Goal: Task Accomplishment & Management: Use online tool/utility

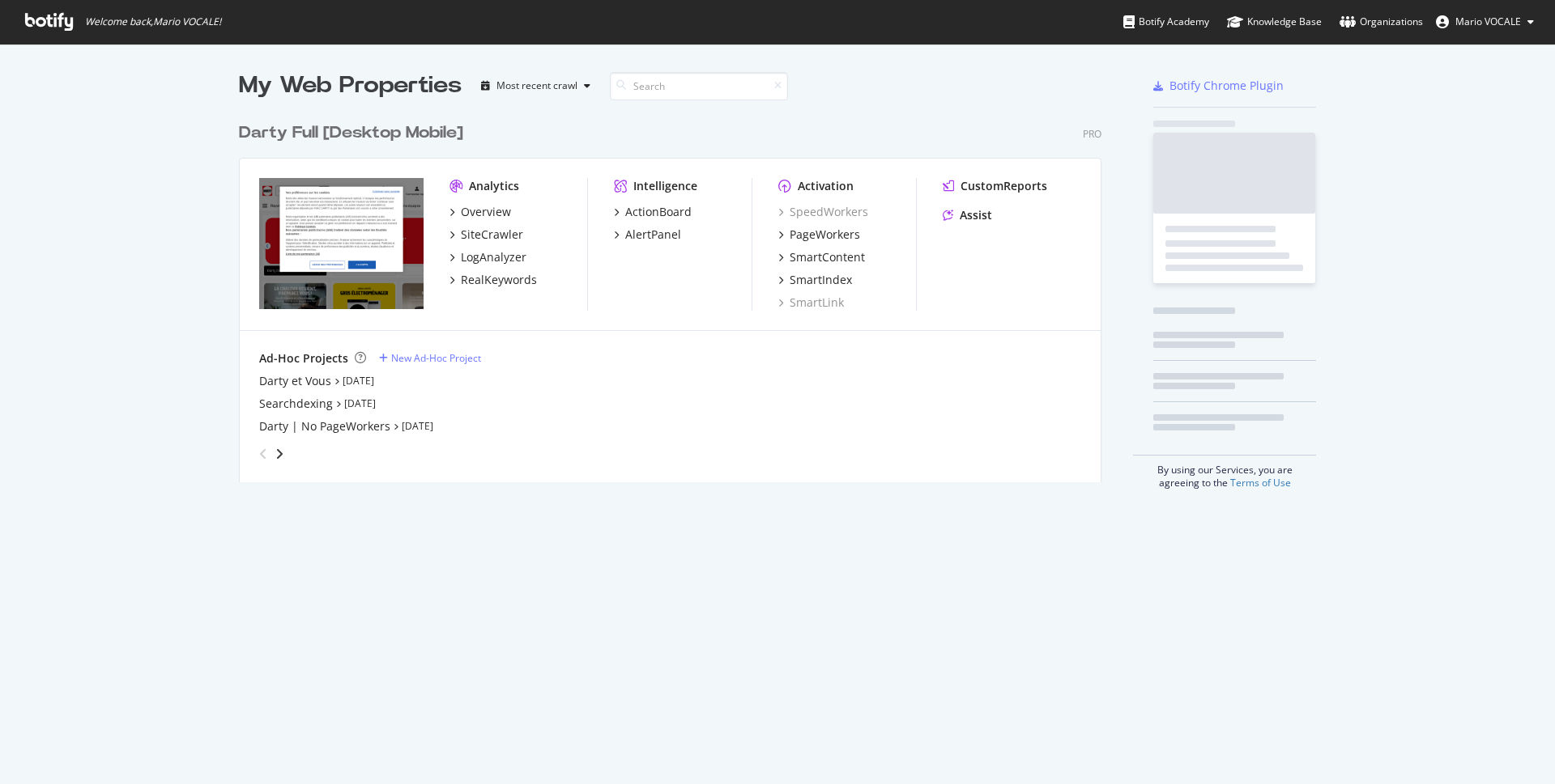
scroll to position [771, 1527]
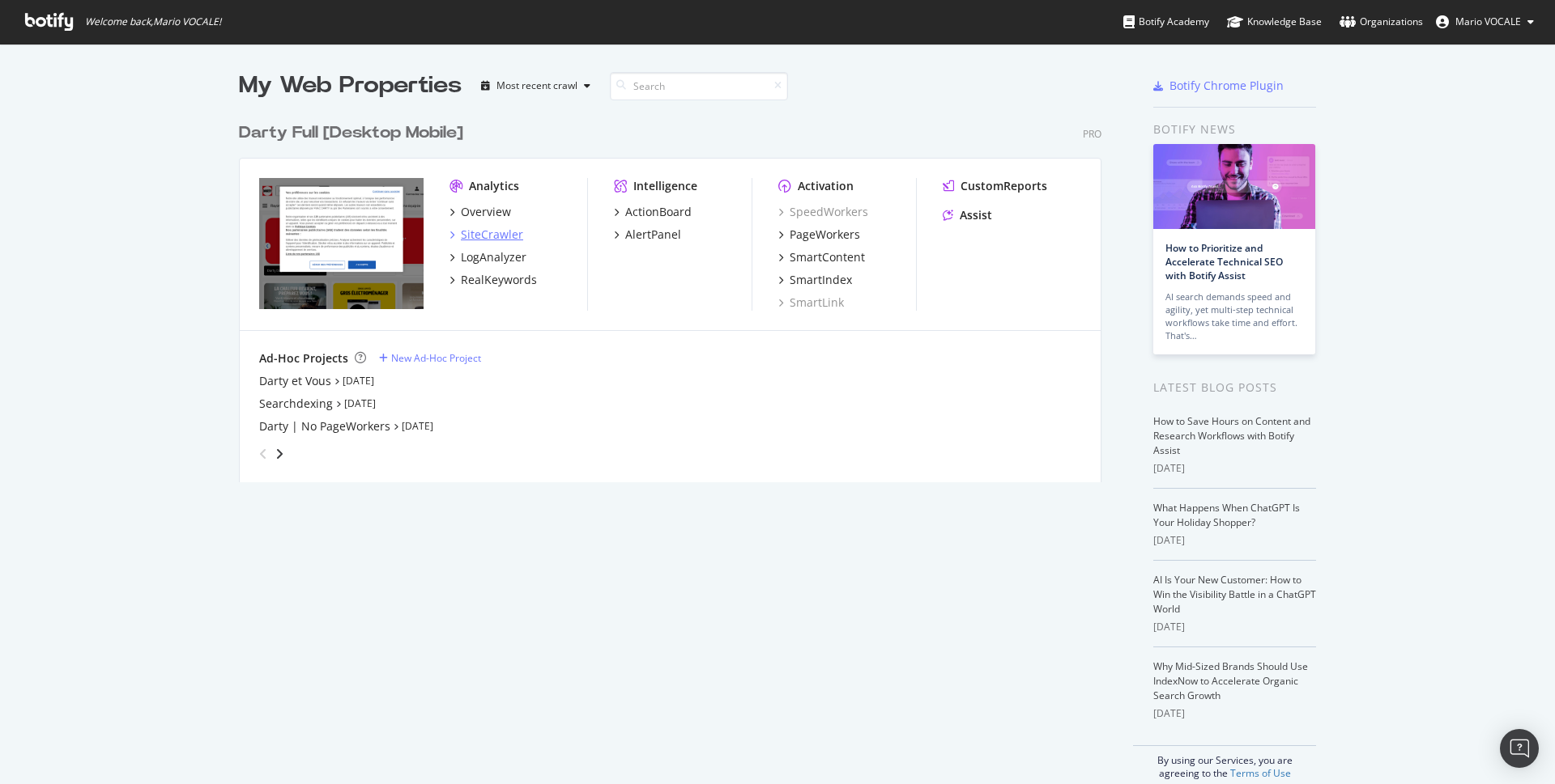
click at [493, 231] on div "SiteCrawler" at bounding box center [492, 235] width 62 height 16
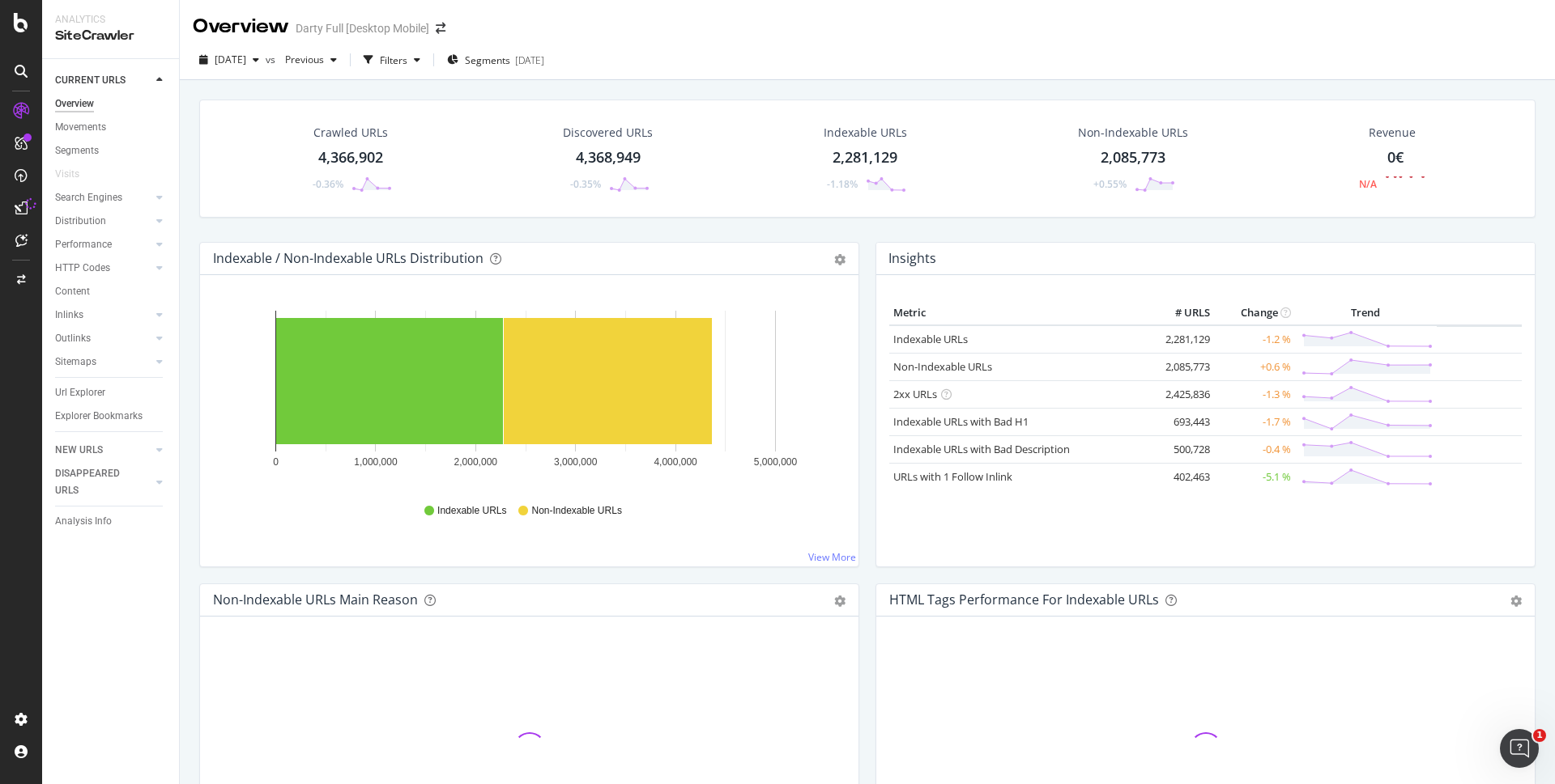
click at [91, 396] on div "Url Explorer" at bounding box center [79, 393] width 50 height 17
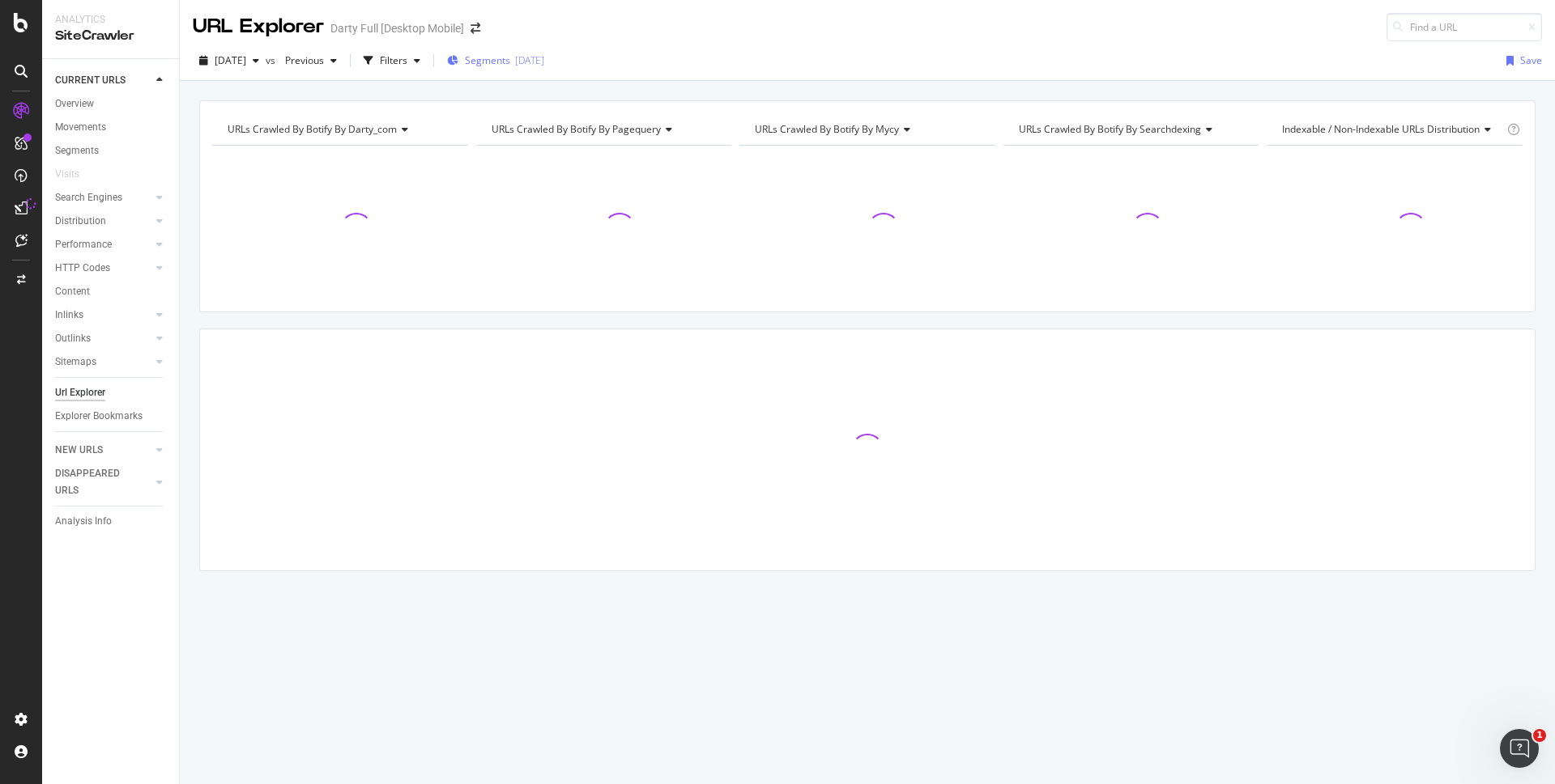
click at [544, 56] on div "[DATE]" at bounding box center [530, 60] width 29 height 14
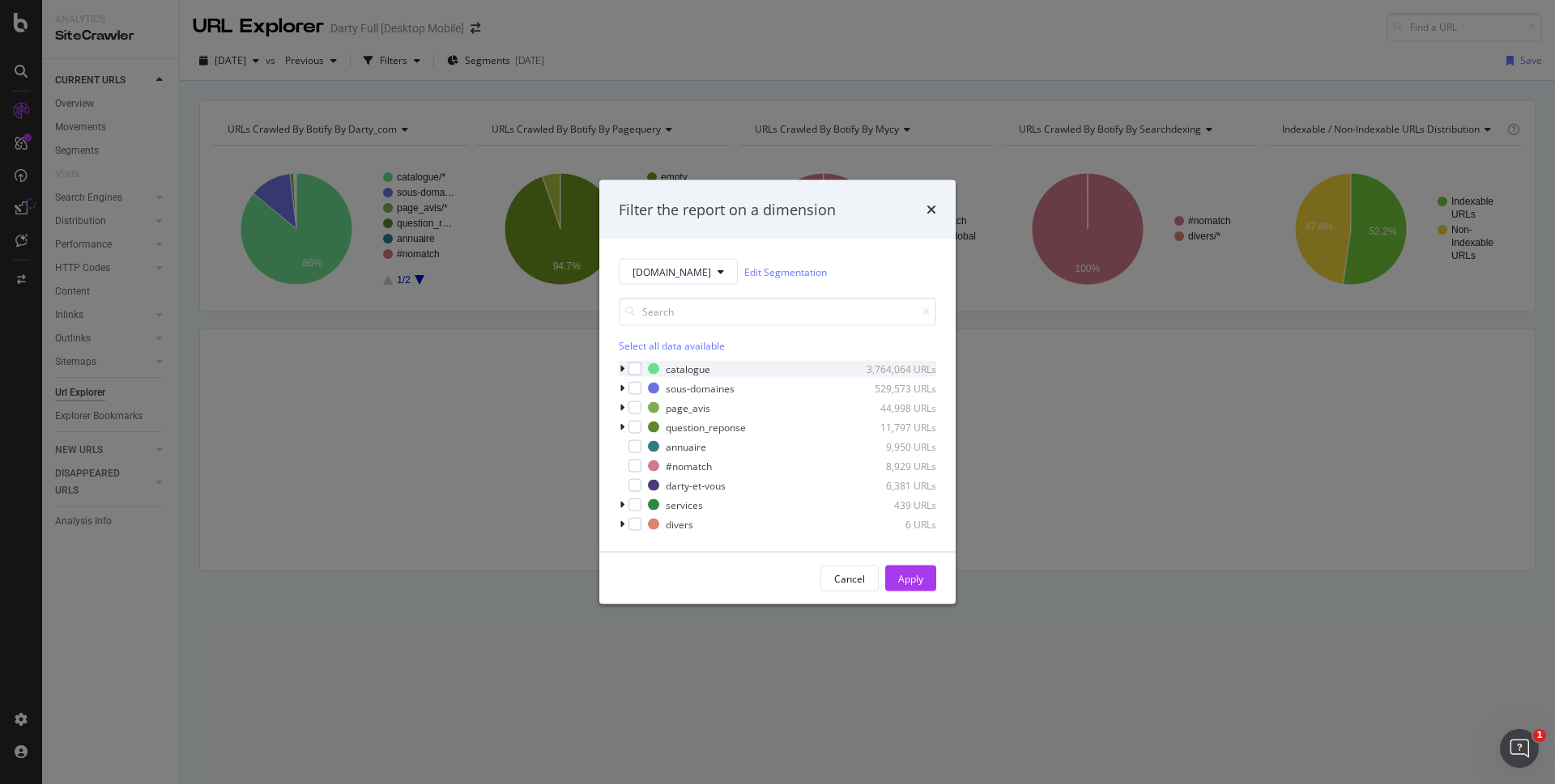
click at [620, 368] on icon "modal" at bounding box center [622, 369] width 5 height 10
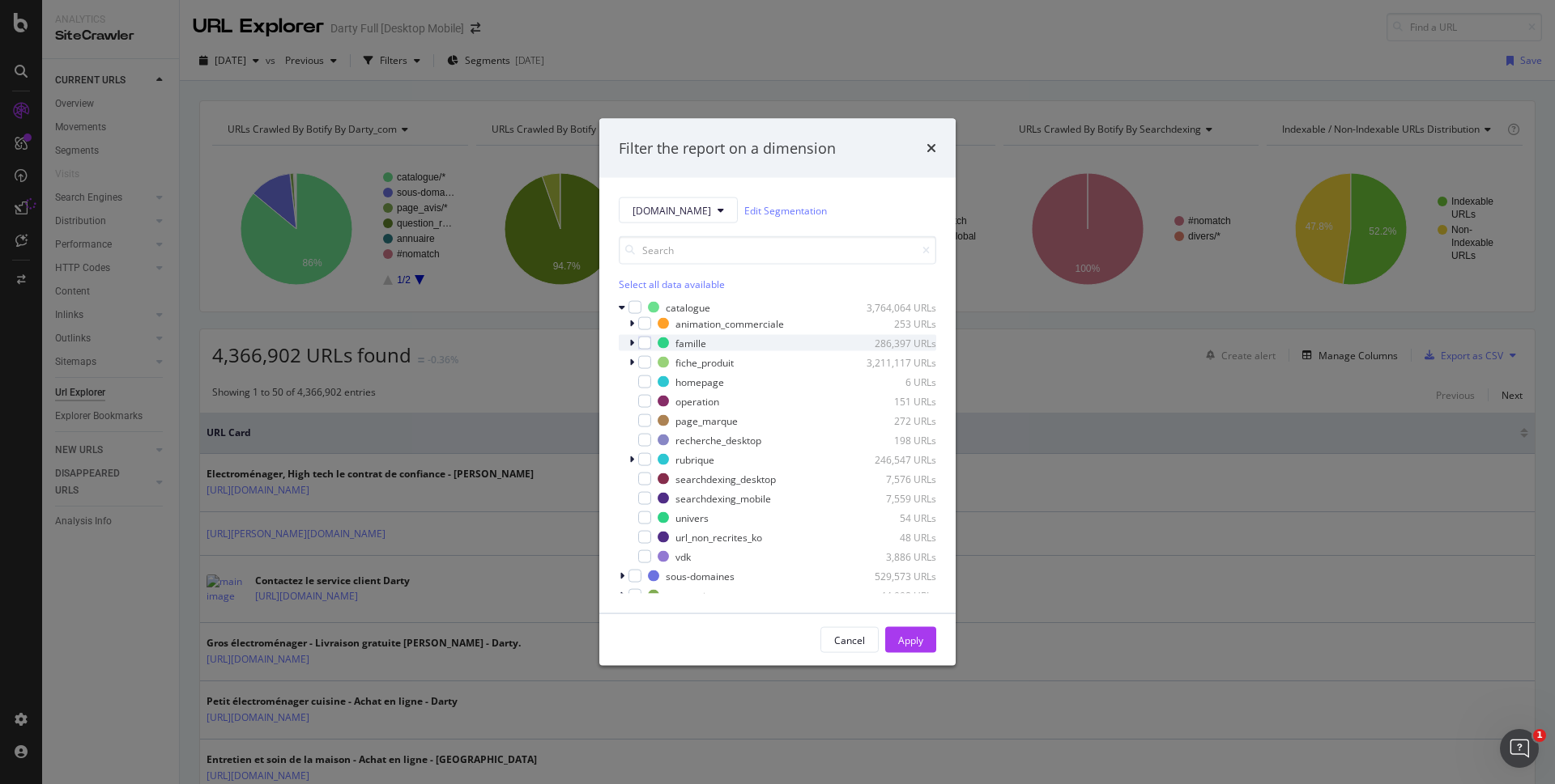
click at [629, 343] on icon "modal" at bounding box center [632, 343] width 5 height 10
click at [647, 344] on div "modal" at bounding box center [645, 343] width 13 height 13
click at [640, 380] on icon "modal" at bounding box center [641, 379] width 5 height 10
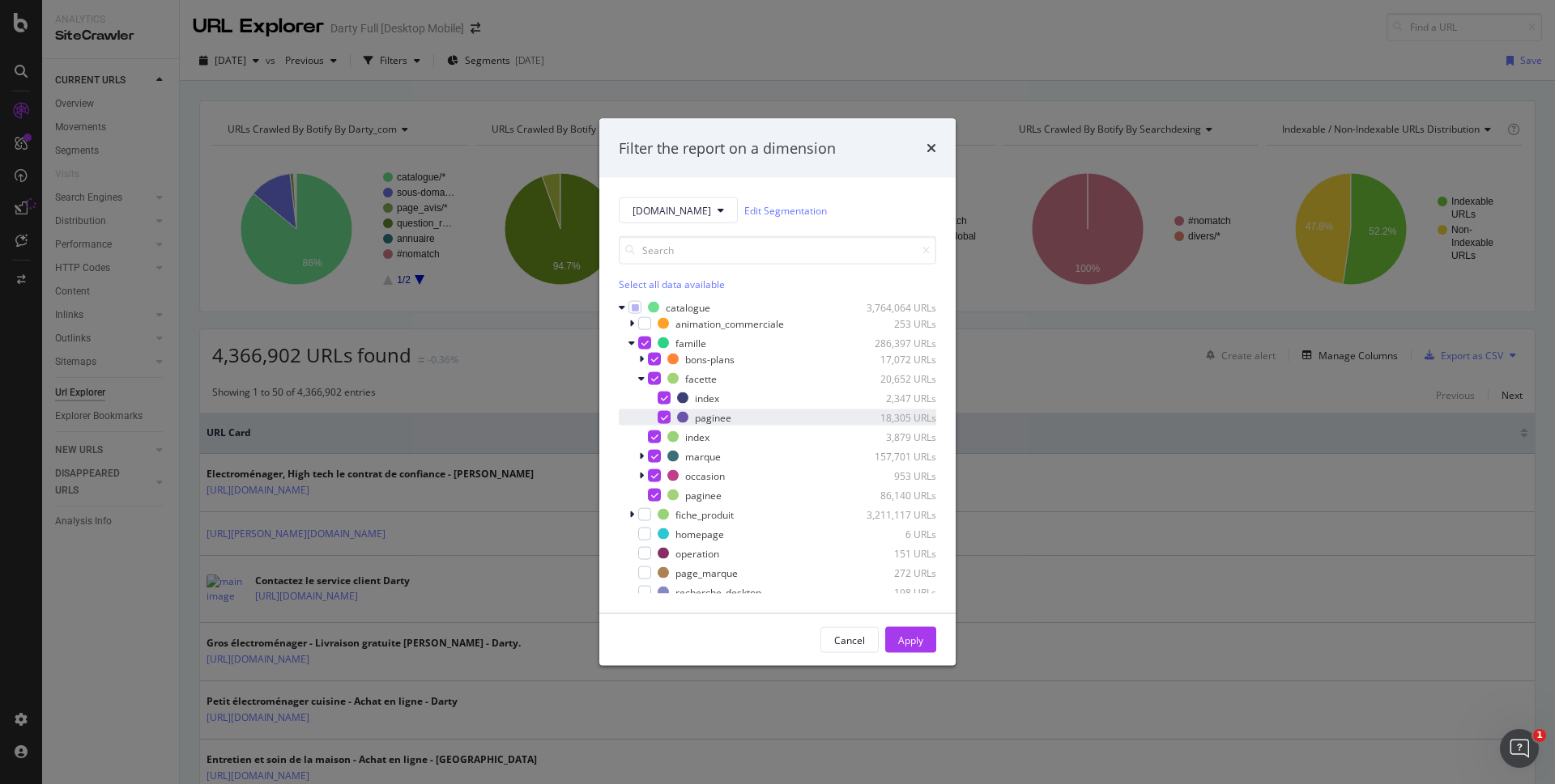
click at [665, 418] on icon "modal" at bounding box center [664, 417] width 7 height 8
click at [641, 455] on icon "modal" at bounding box center [641, 457] width 5 height 10
click at [665, 496] on icon "modal" at bounding box center [664, 496] width 7 height 8
click at [641, 512] on icon "modal" at bounding box center [641, 514] width 5 height 10
click at [655, 515] on icon "modal" at bounding box center [655, 514] width 7 height 8
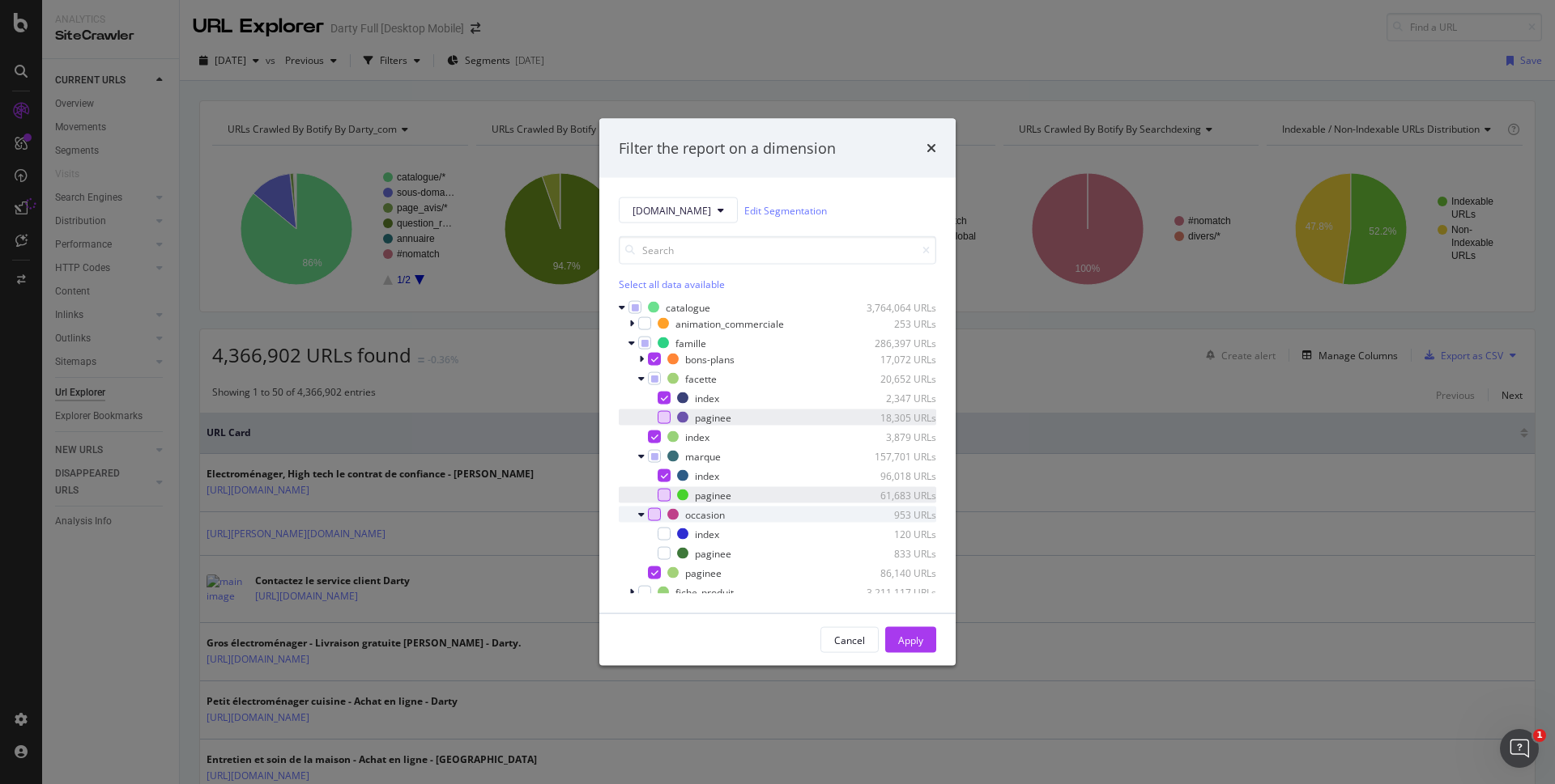
scroll to position [81, 0]
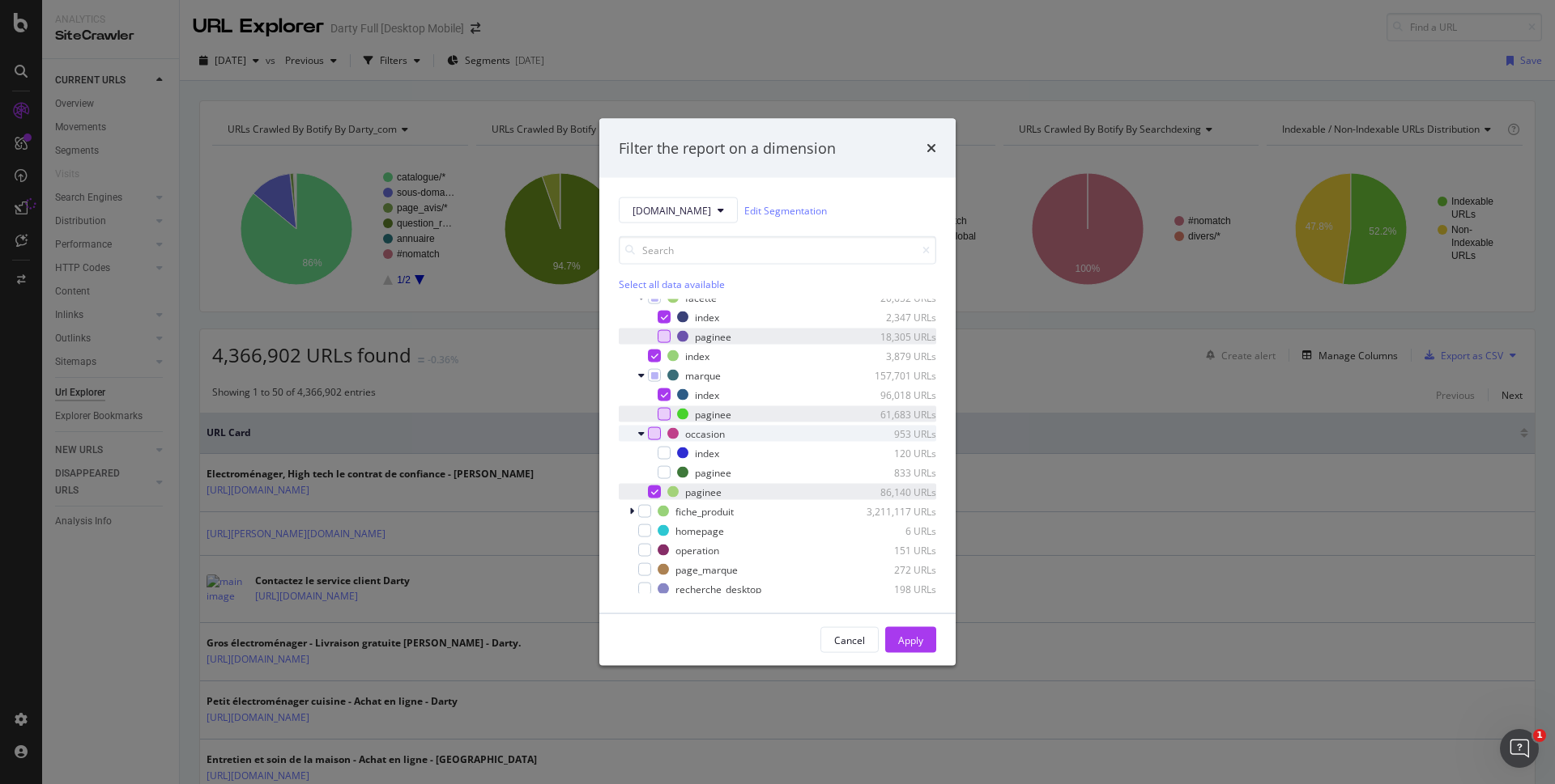
click at [654, 492] on icon "modal" at bounding box center [655, 492] width 7 height 8
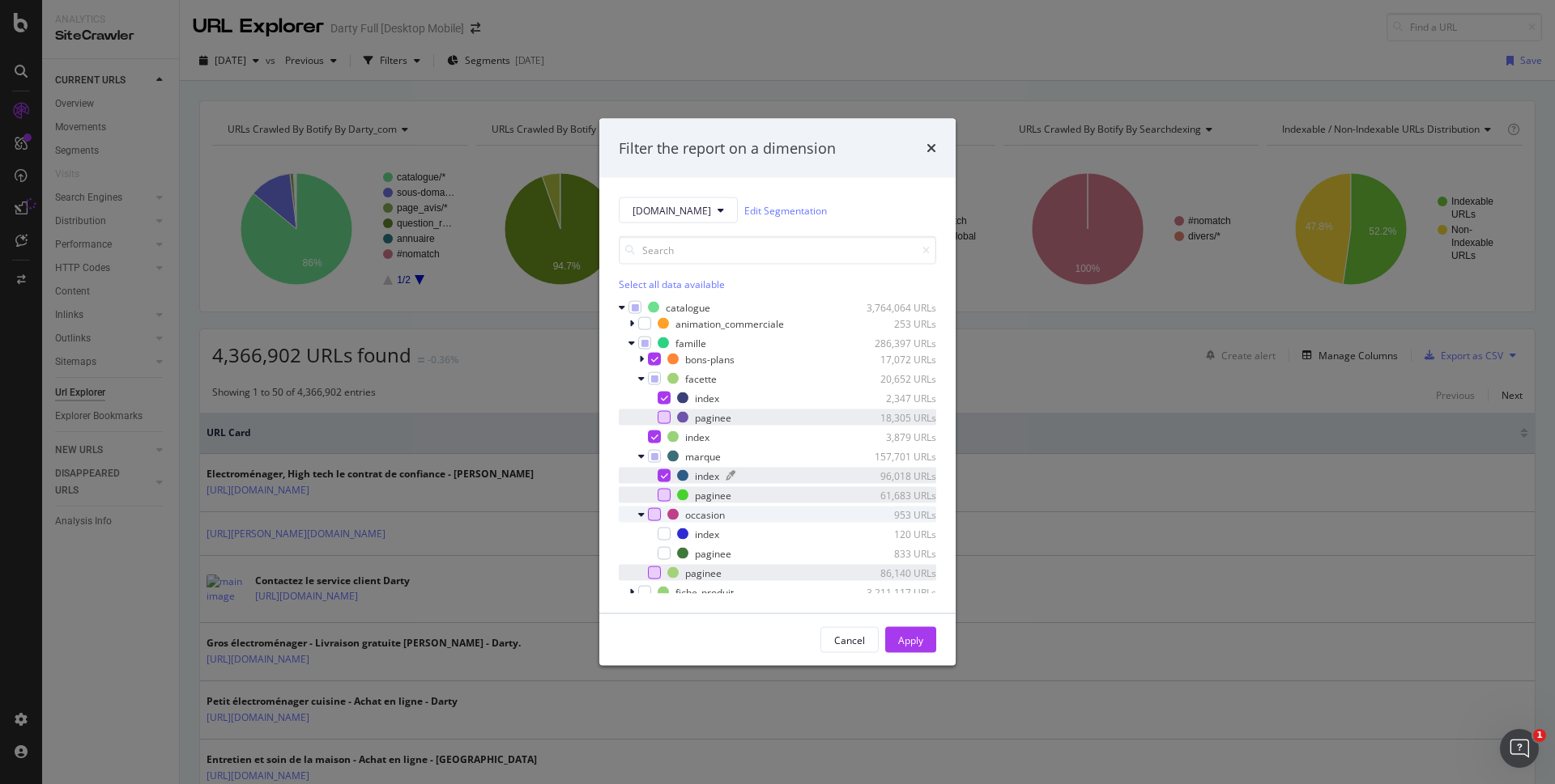
scroll to position [356, 0]
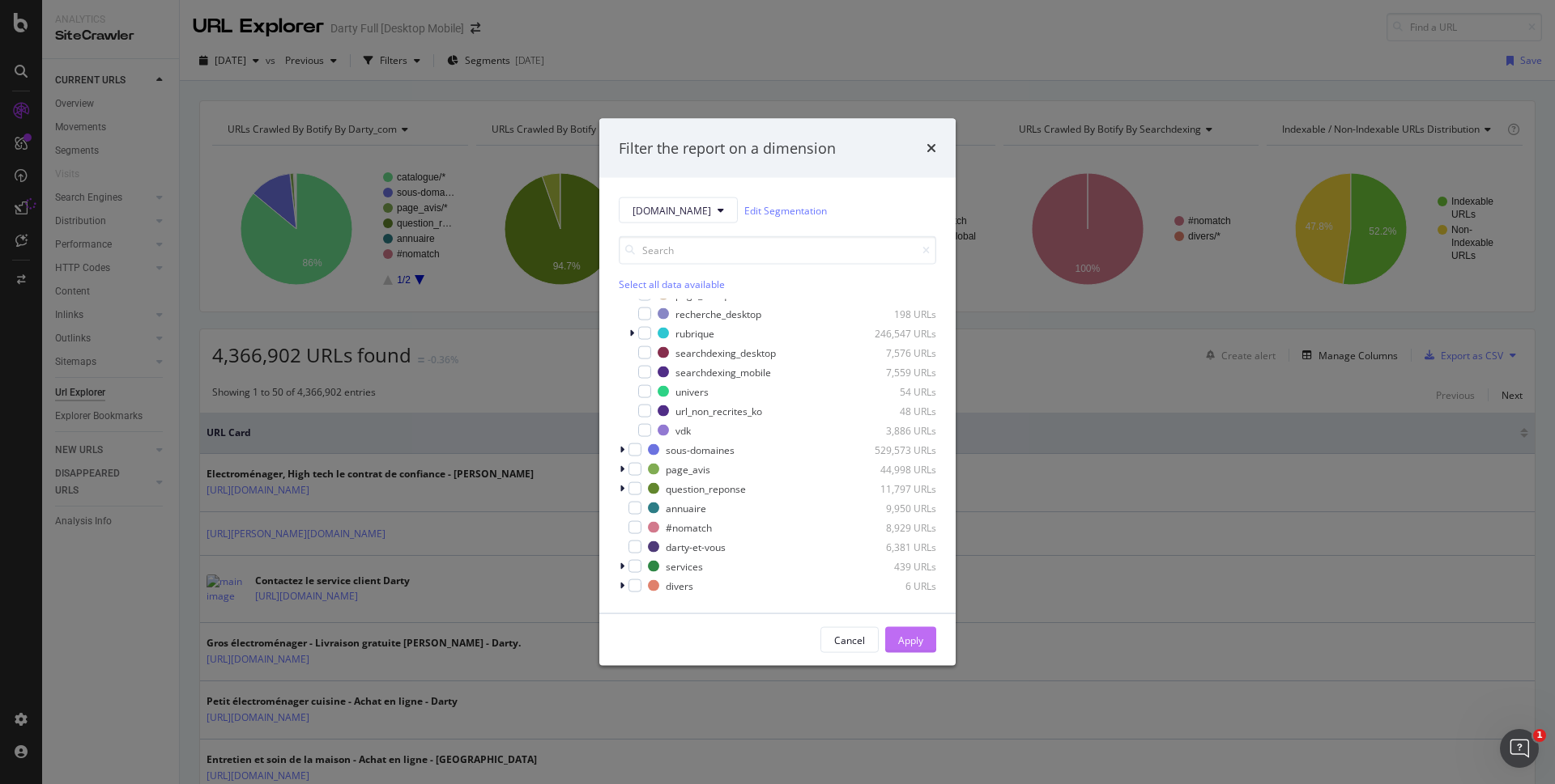
click at [918, 642] on div "Apply" at bounding box center [910, 639] width 25 height 14
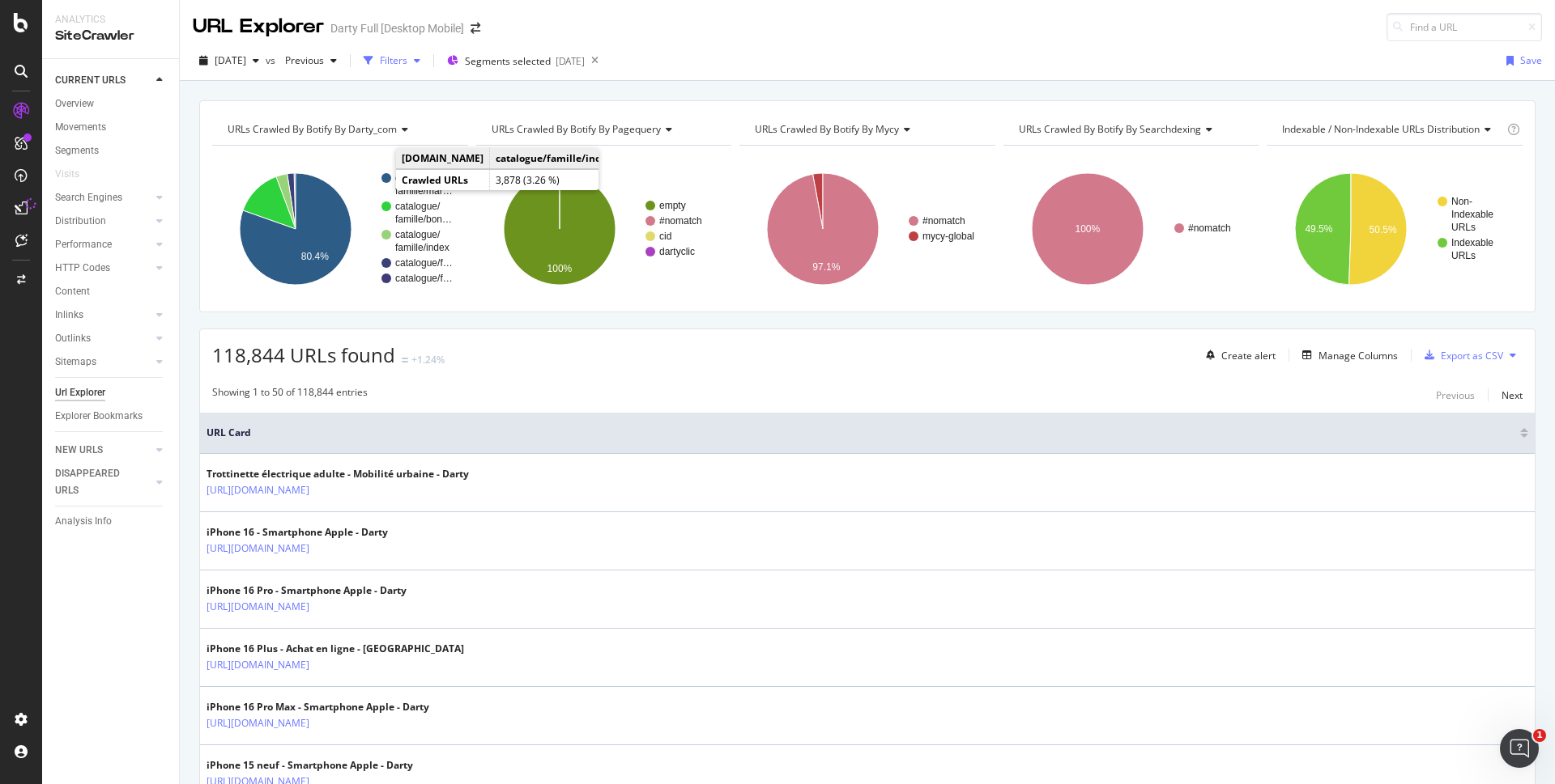
click at [427, 57] on div "button" at bounding box center [418, 60] width 20 height 10
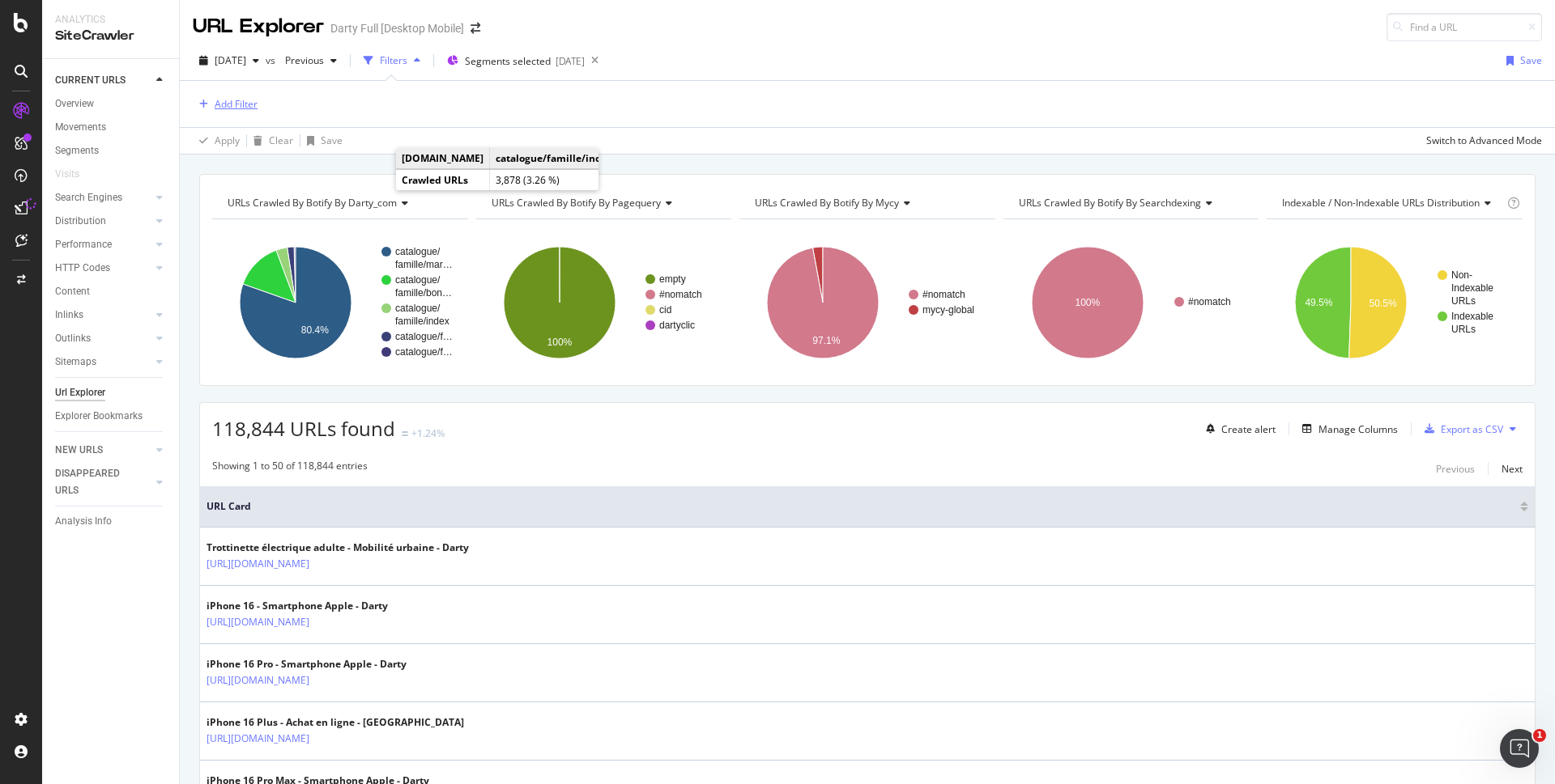
click at [238, 109] on div "Add Filter" at bounding box center [236, 104] width 43 height 14
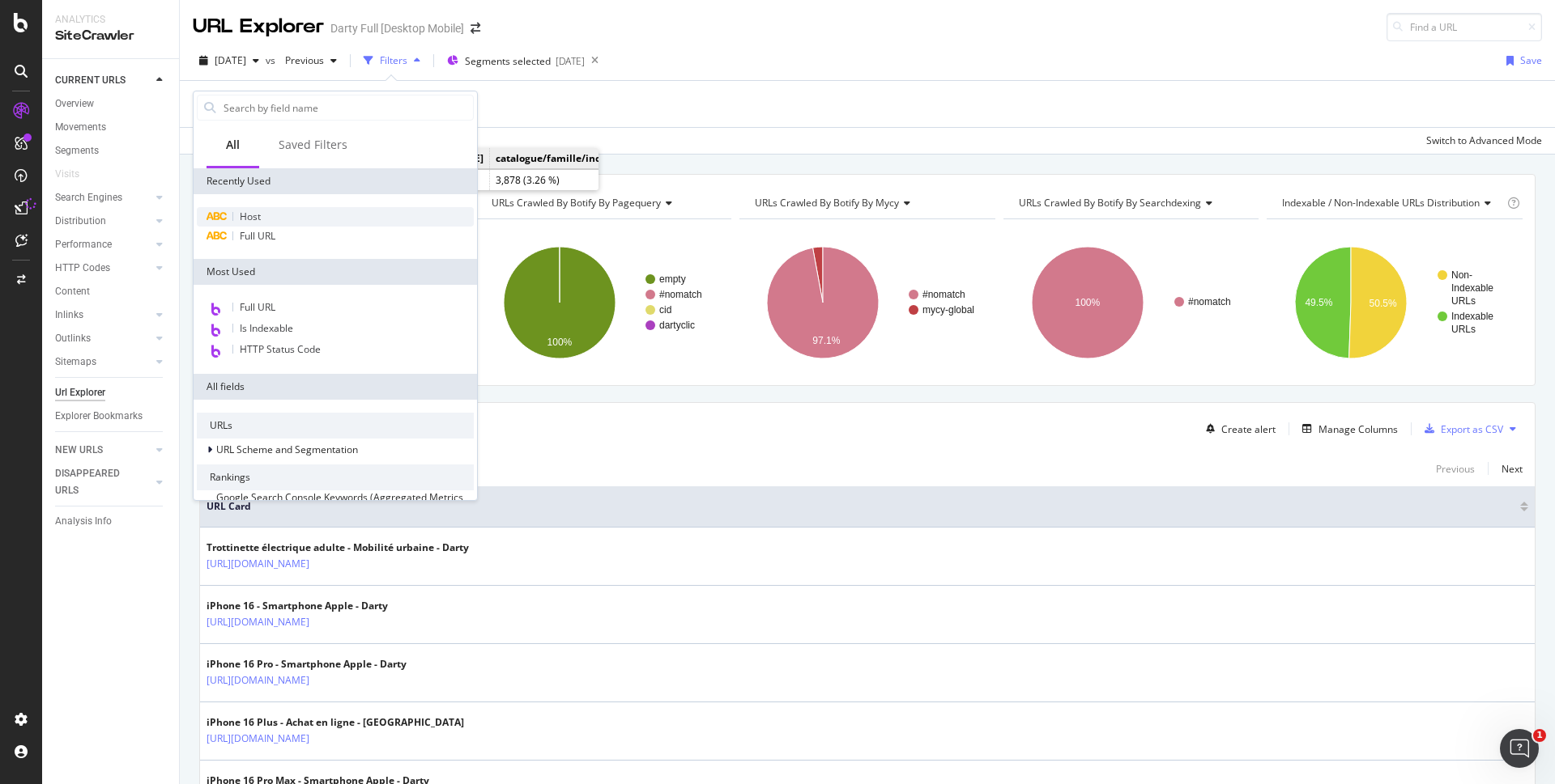
click at [265, 219] on div "Host" at bounding box center [335, 217] width 277 height 20
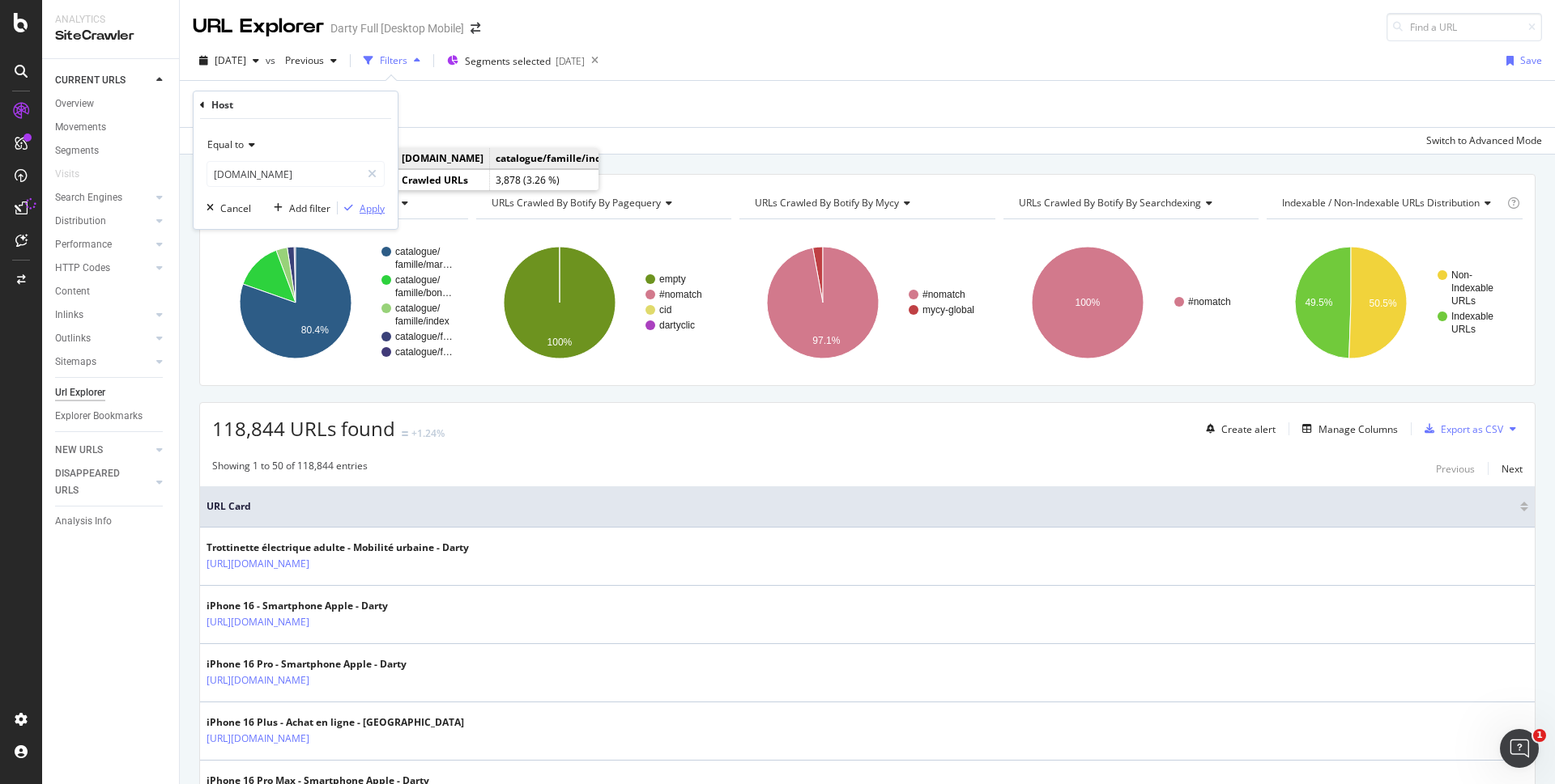
click at [374, 216] on div "Apply" at bounding box center [360, 208] width 47 height 15
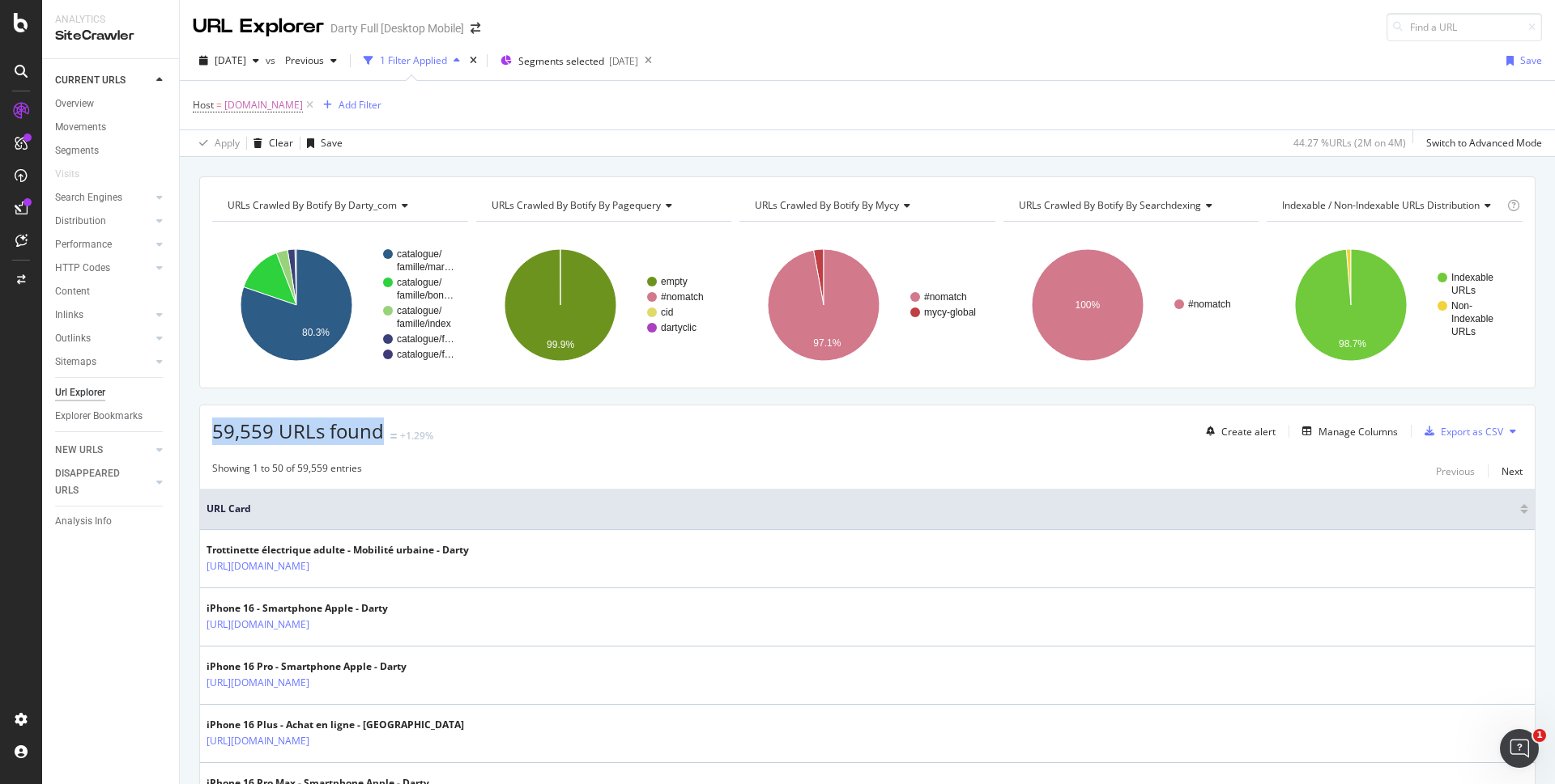
drag, startPoint x: 378, startPoint y: 430, endPoint x: 210, endPoint y: 426, distance: 168.0
click at [210, 426] on div "59,559 URLs found +1.29% Create alert Manage Columns Export as CSV" at bounding box center [867, 425] width 1334 height 40
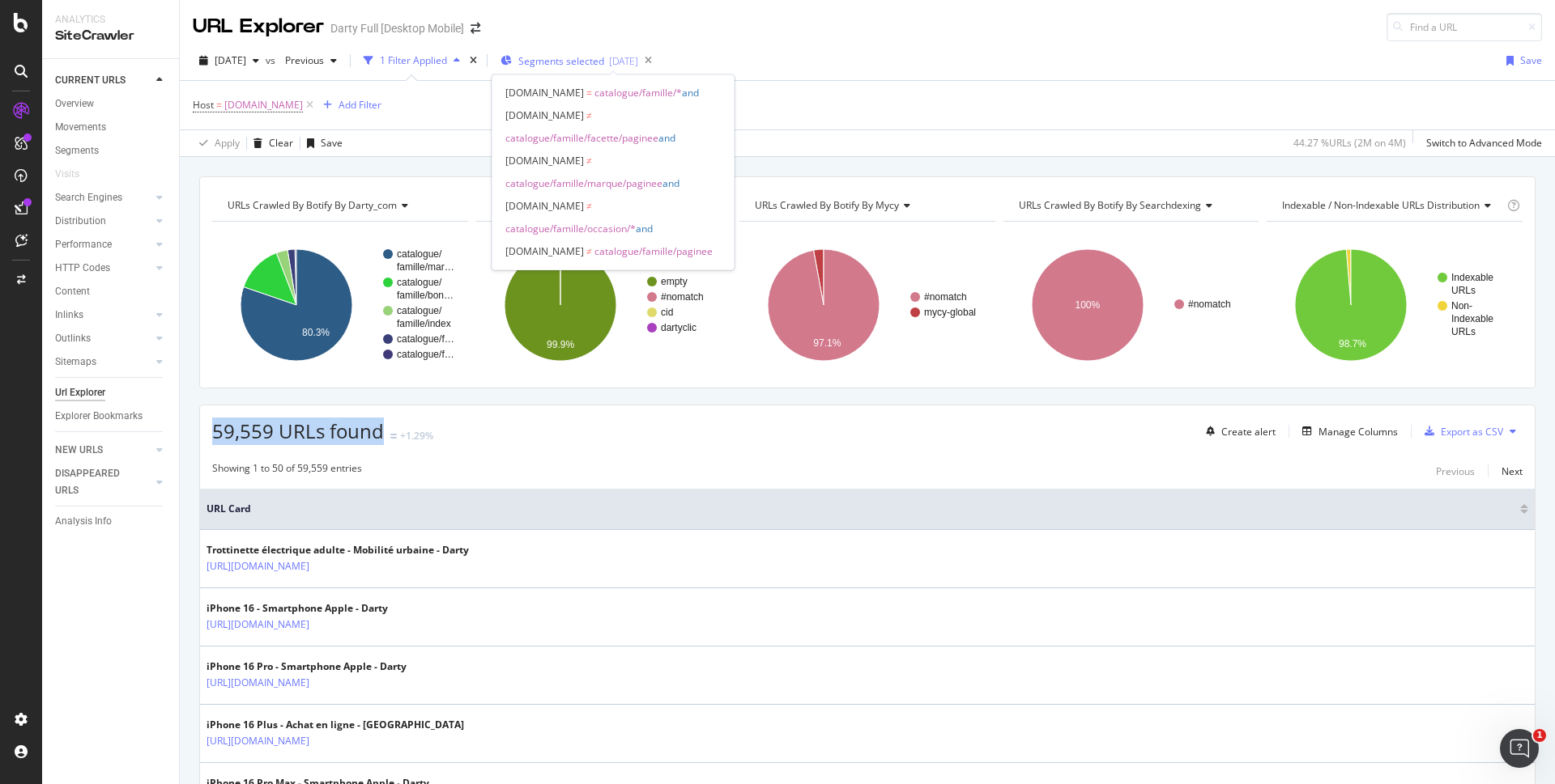
click at [604, 65] on span "Segments selected" at bounding box center [561, 60] width 86 height 14
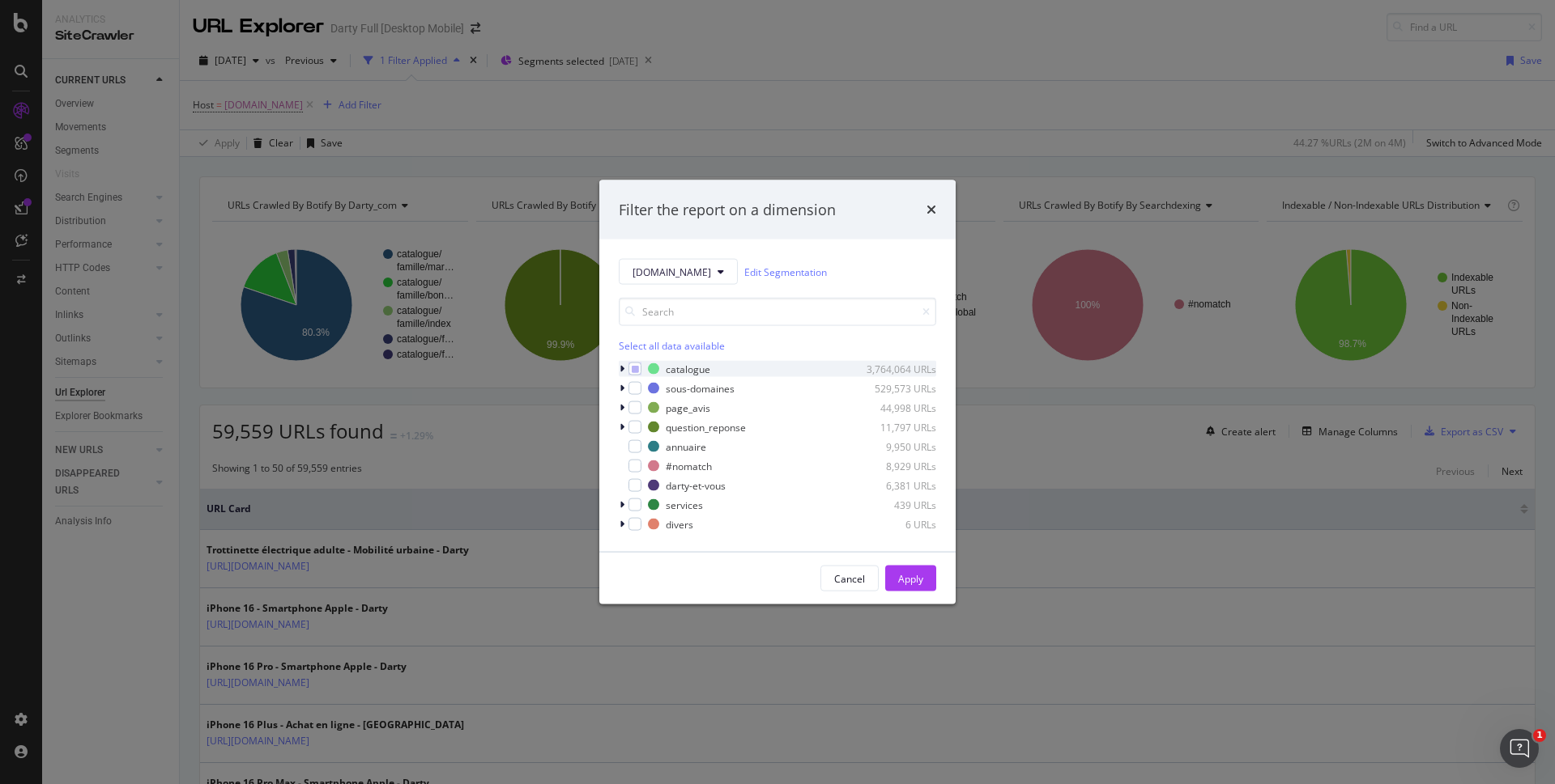
click at [619, 367] on icon "modal" at bounding box center [622, 369] width 5 height 10
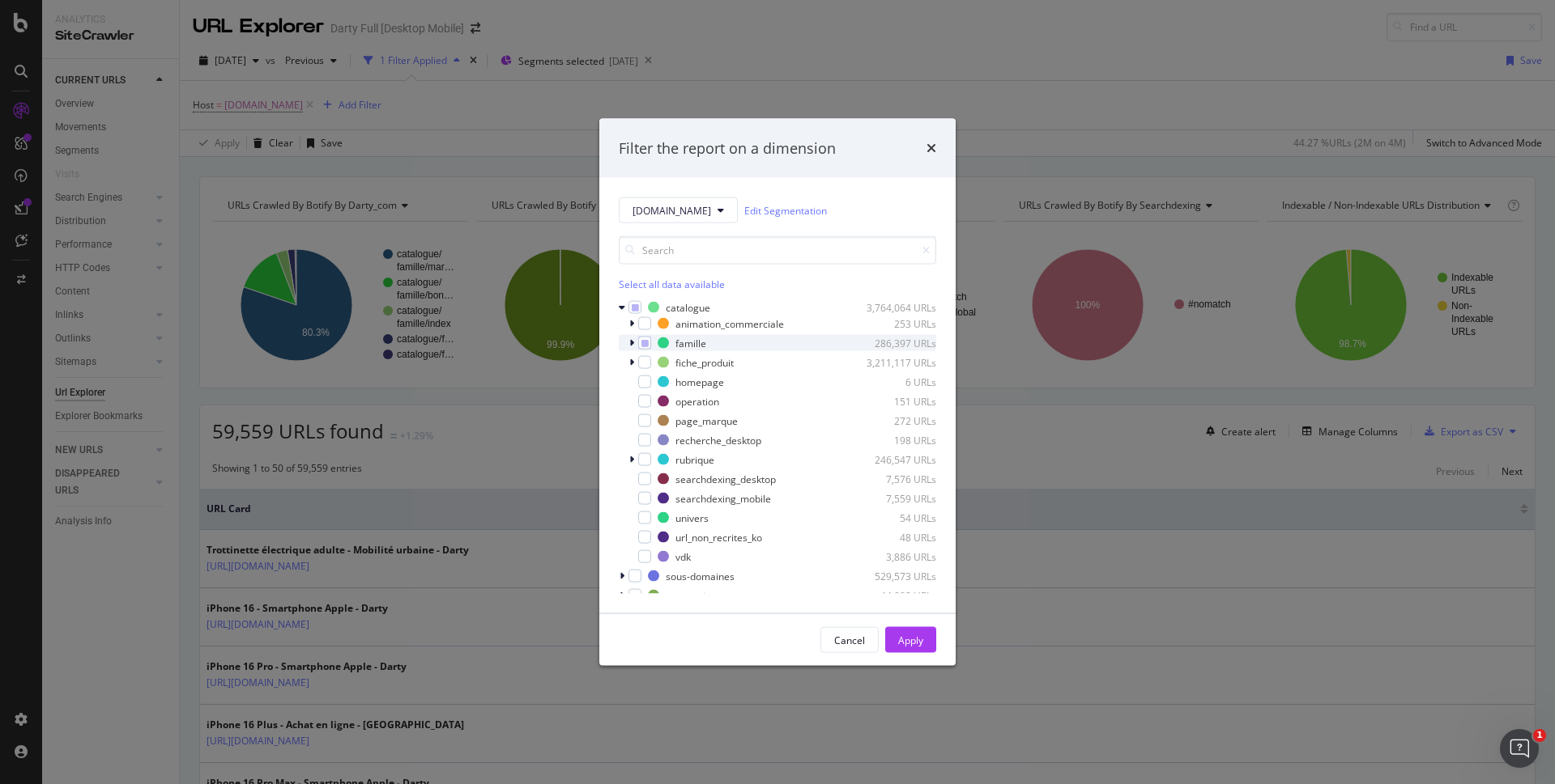
click at [633, 341] on icon "modal" at bounding box center [632, 343] width 5 height 10
click at [639, 363] on icon "modal" at bounding box center [641, 359] width 5 height 10
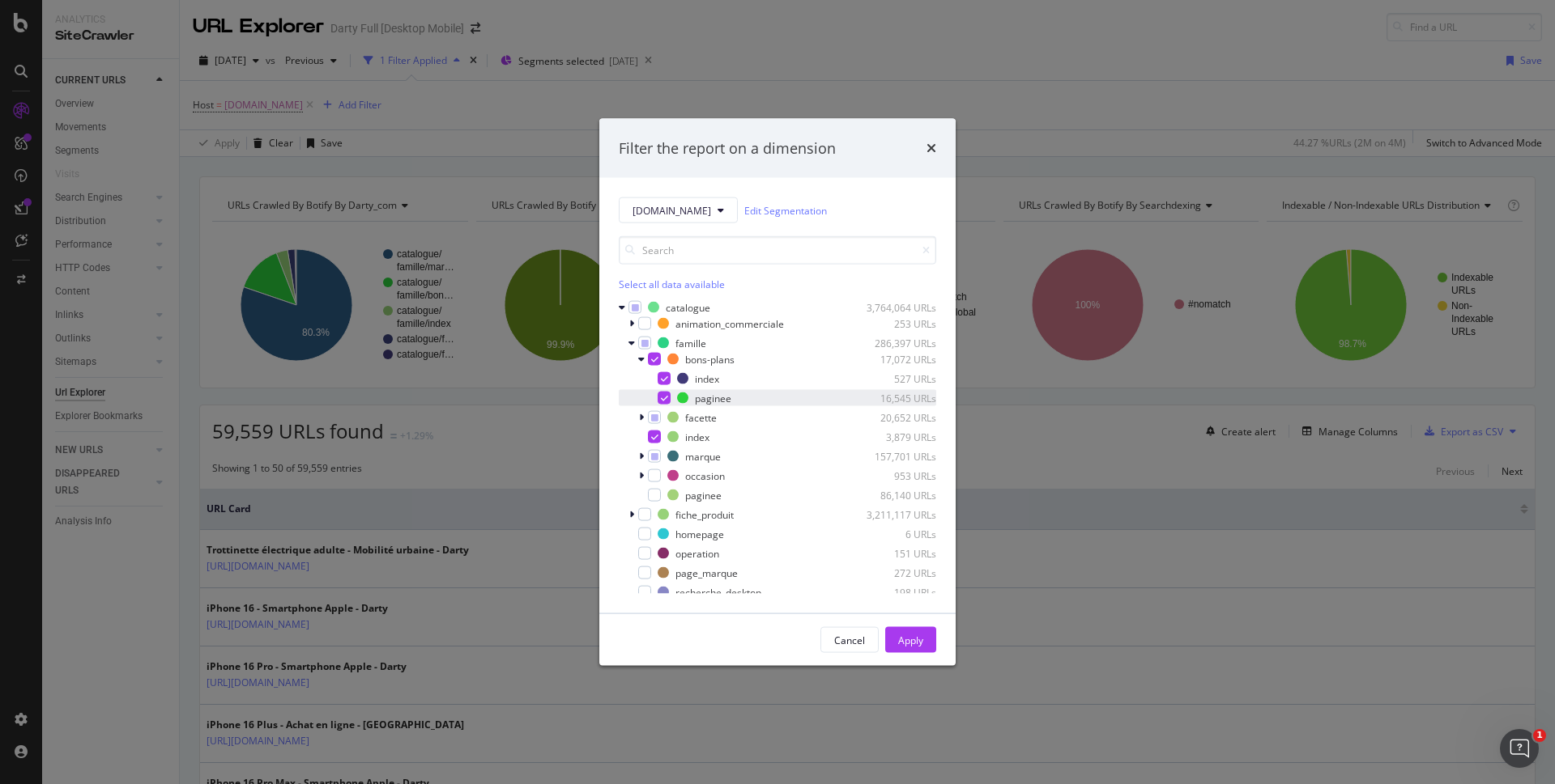
click at [665, 397] on icon "modal" at bounding box center [664, 399] width 7 height 8
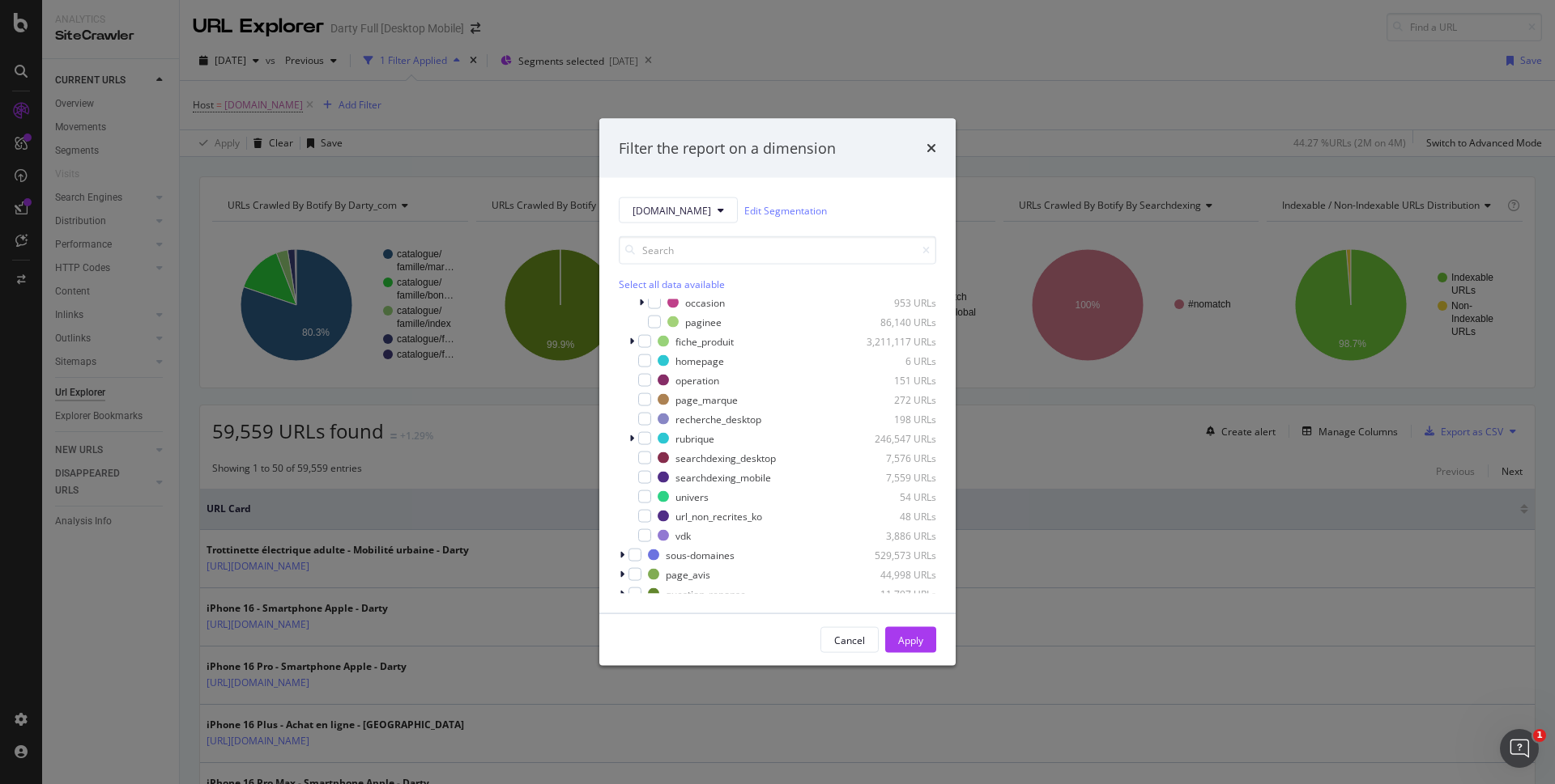
scroll to position [243, 0]
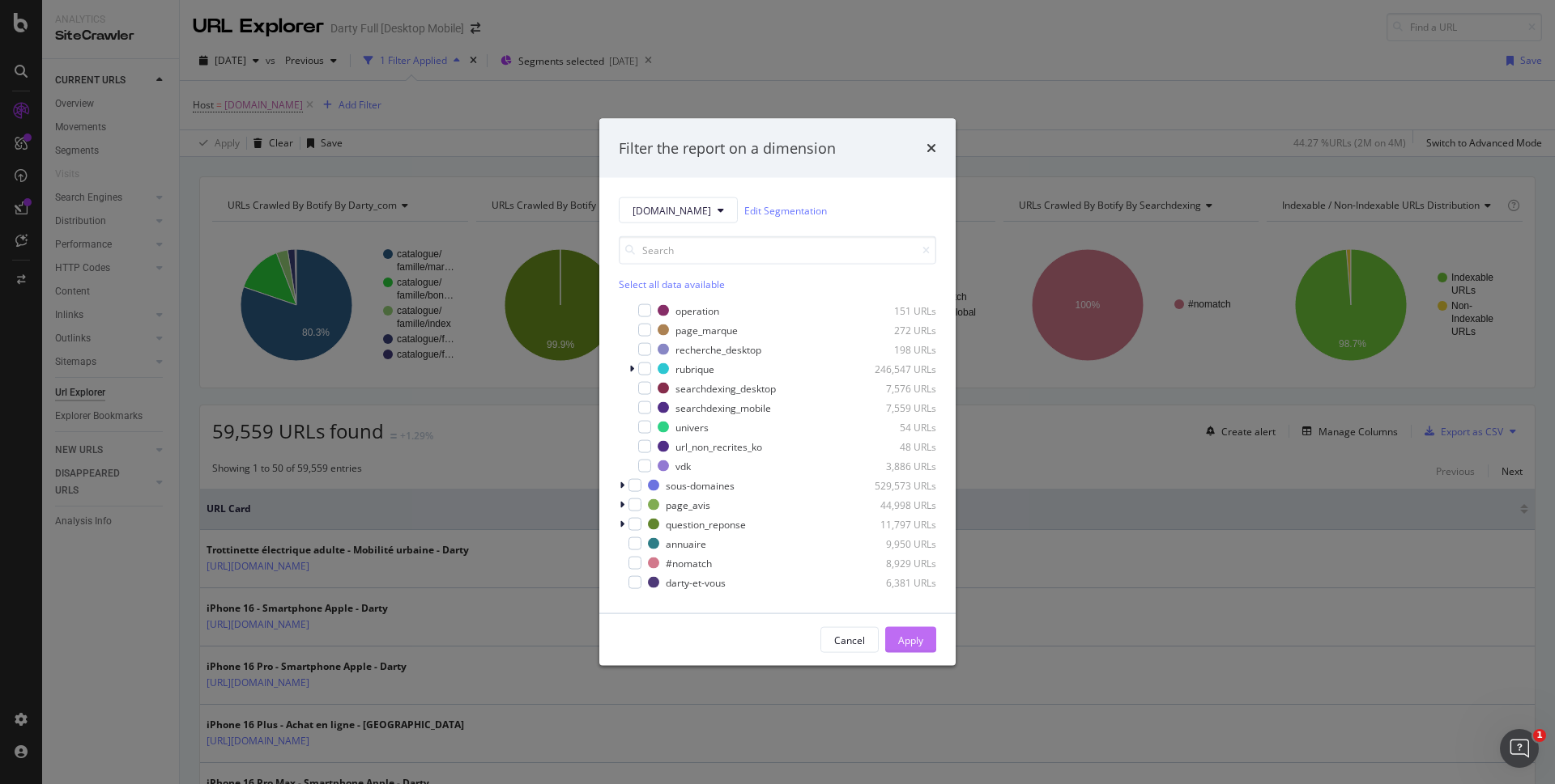
click at [900, 636] on div "Apply" at bounding box center [910, 639] width 25 height 14
